Goal: Task Accomplishment & Management: Manage account settings

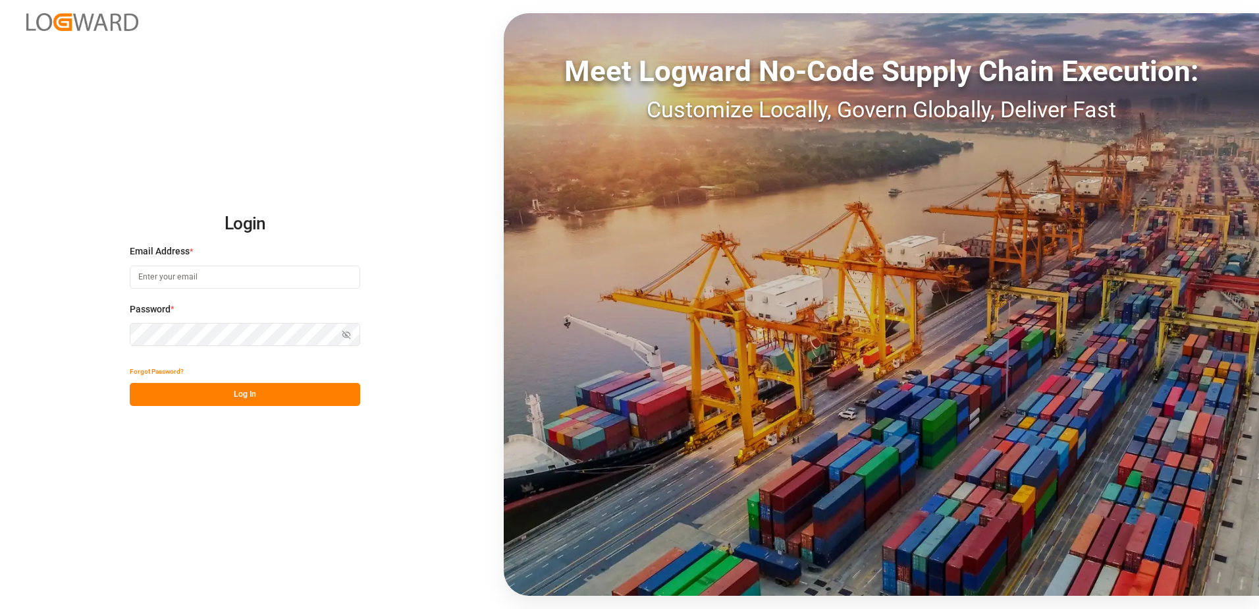
click at [202, 277] on input at bounding box center [245, 276] width 231 height 23
type input "[PERSON_NAME][EMAIL_ADDRESS][PERSON_NAME][DOMAIN_NAME]"
click at [196, 392] on button "Log In" at bounding box center [245, 394] width 231 height 23
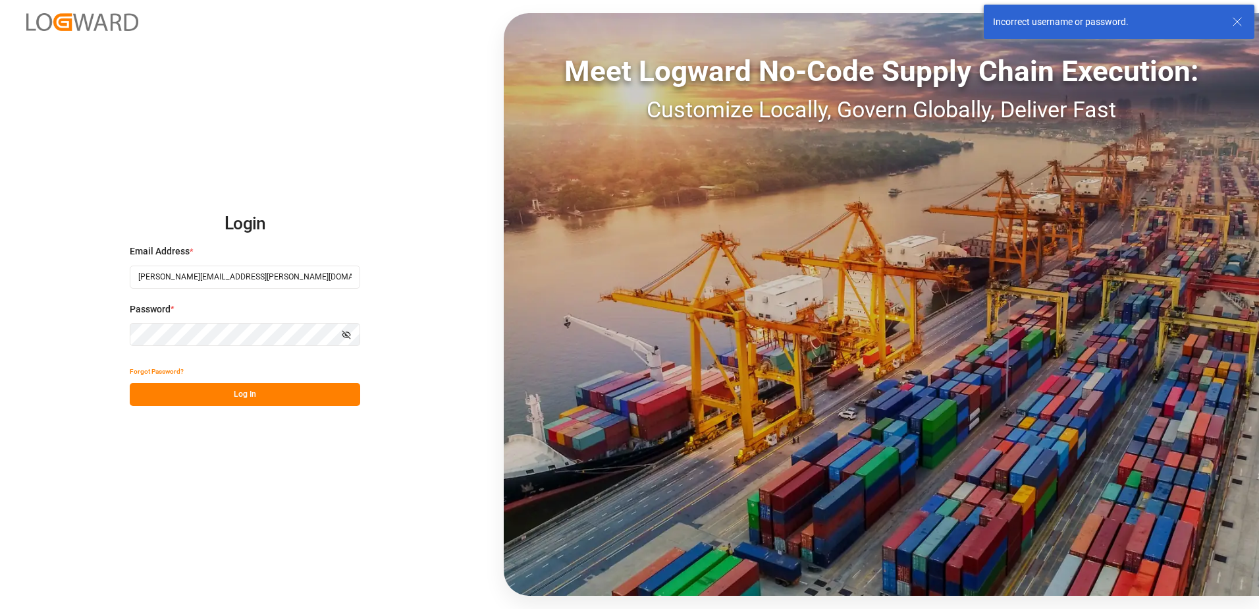
click at [346, 334] on icon "button" at bounding box center [347, 335] width 8 height 8
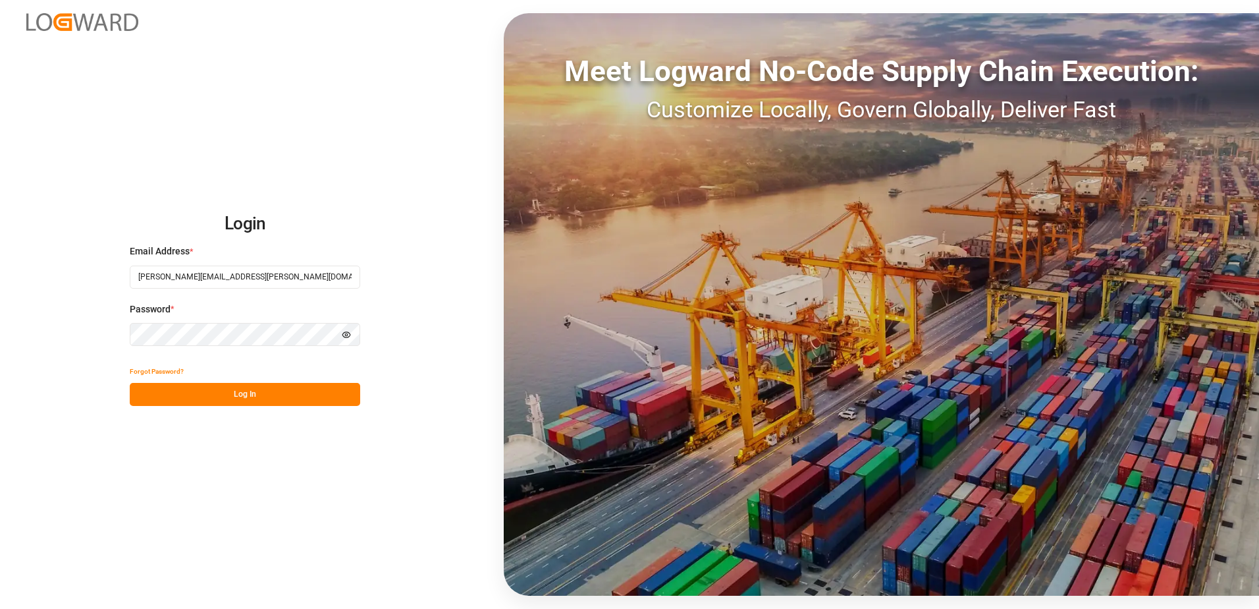
click at [230, 395] on button "Log In" at bounding box center [245, 394] width 231 height 23
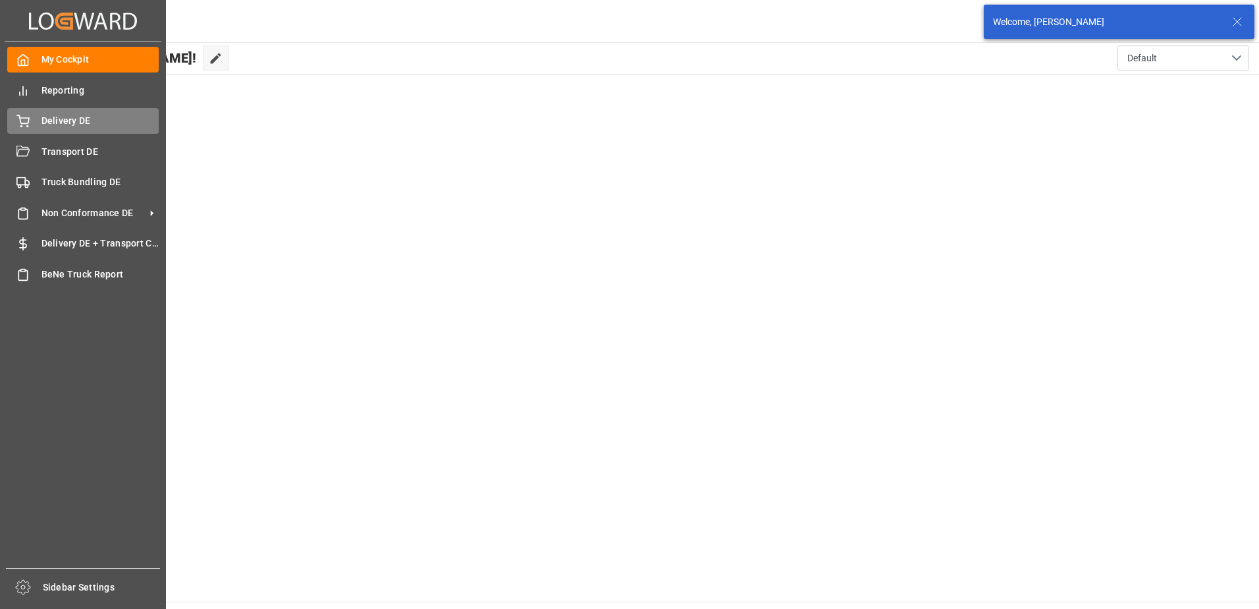
click at [55, 115] on span "Delivery DE" at bounding box center [100, 121] width 118 height 14
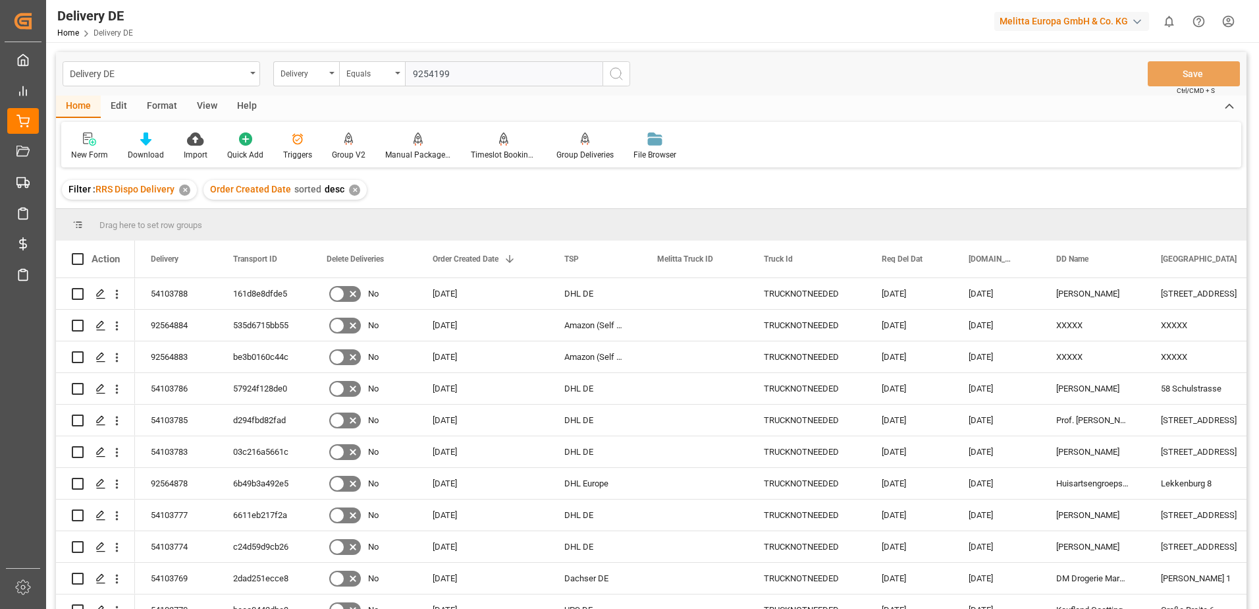
type input "92541990"
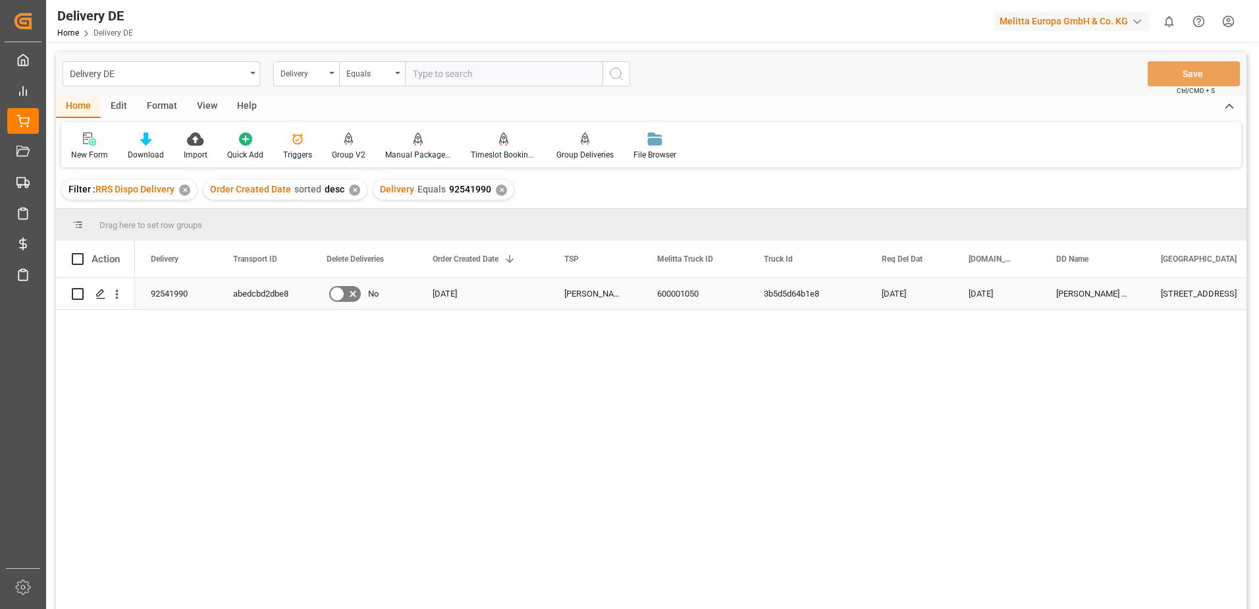
click at [176, 299] on div "92541990" at bounding box center [176, 293] width 82 height 31
click at [690, 292] on div "600001050" at bounding box center [695, 293] width 107 height 31
click at [97, 294] on polygon "Press SPACE to select this row." at bounding box center [100, 293] width 7 height 7
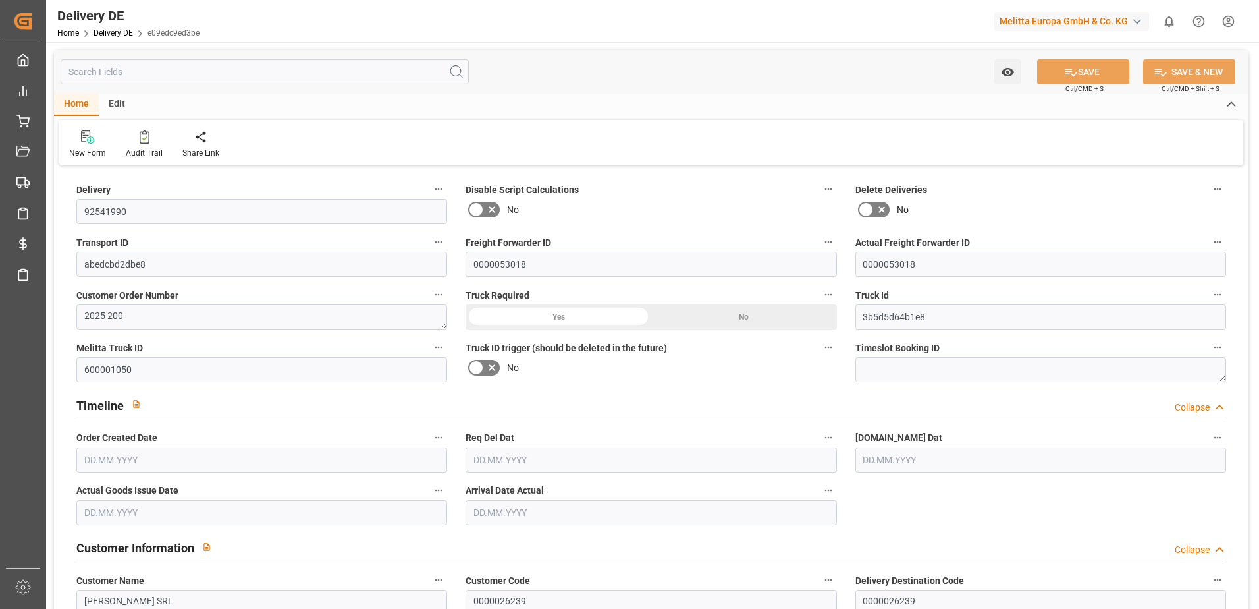
type input "54"
type input "27"
type input "5001.03"
type input "8236"
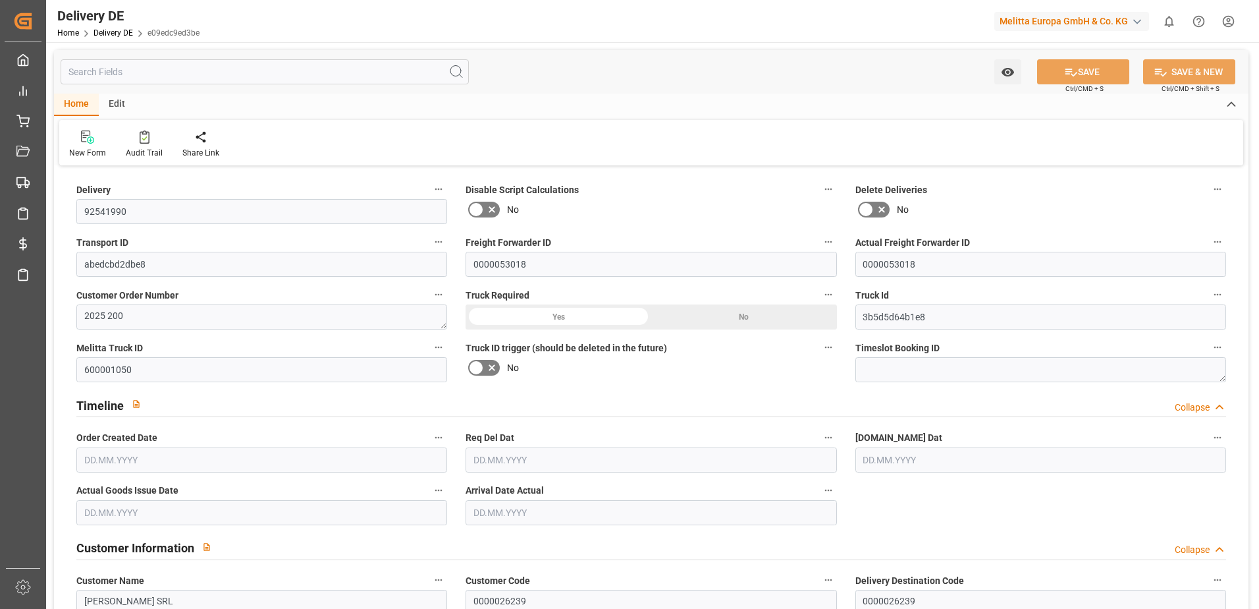
type input "45905.36"
type input "[DATE]"
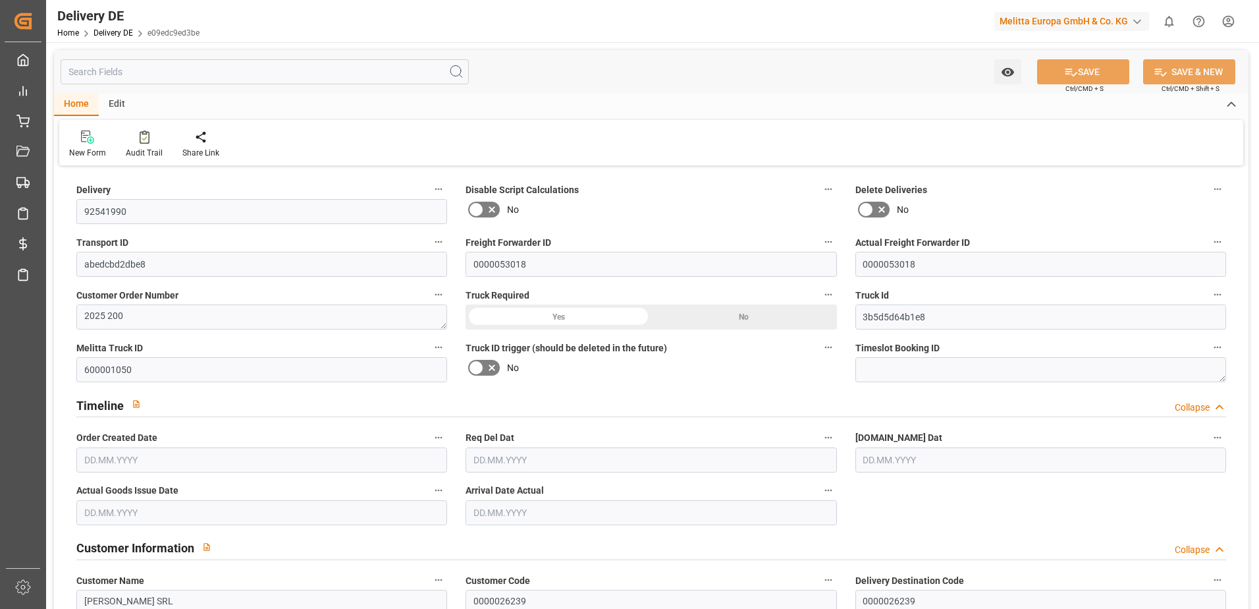
type input "[DATE]"
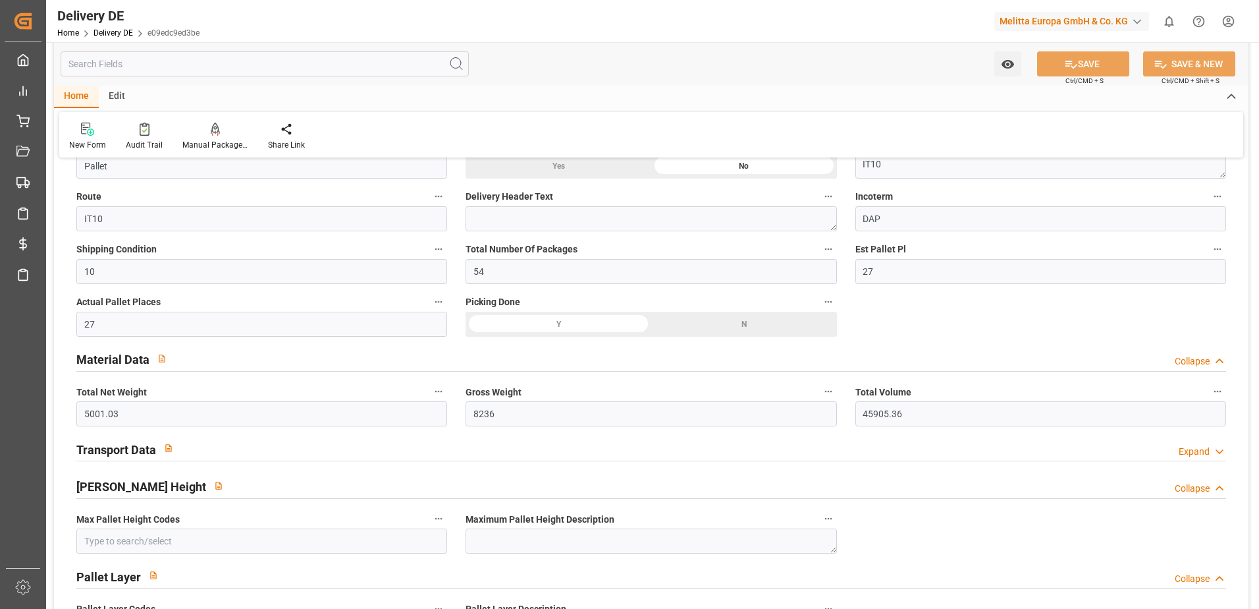
scroll to position [790, 0]
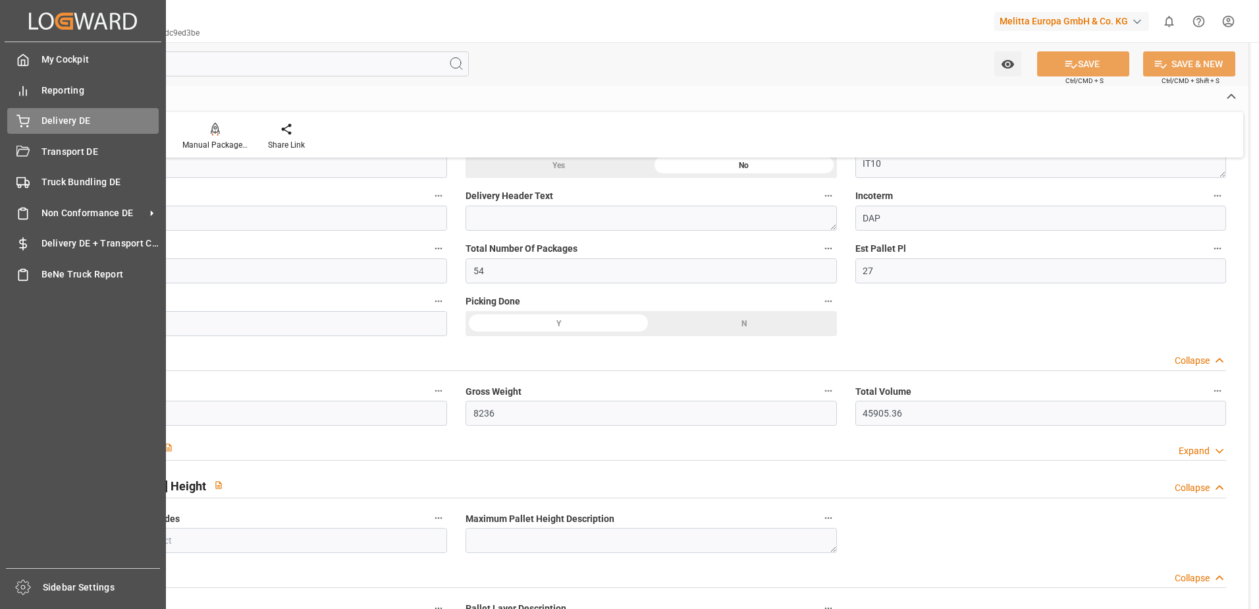
click at [27, 112] on div "Delivery DE Delivery DE" at bounding box center [82, 121] width 151 height 26
